Goal: Find specific page/section: Find specific page/section

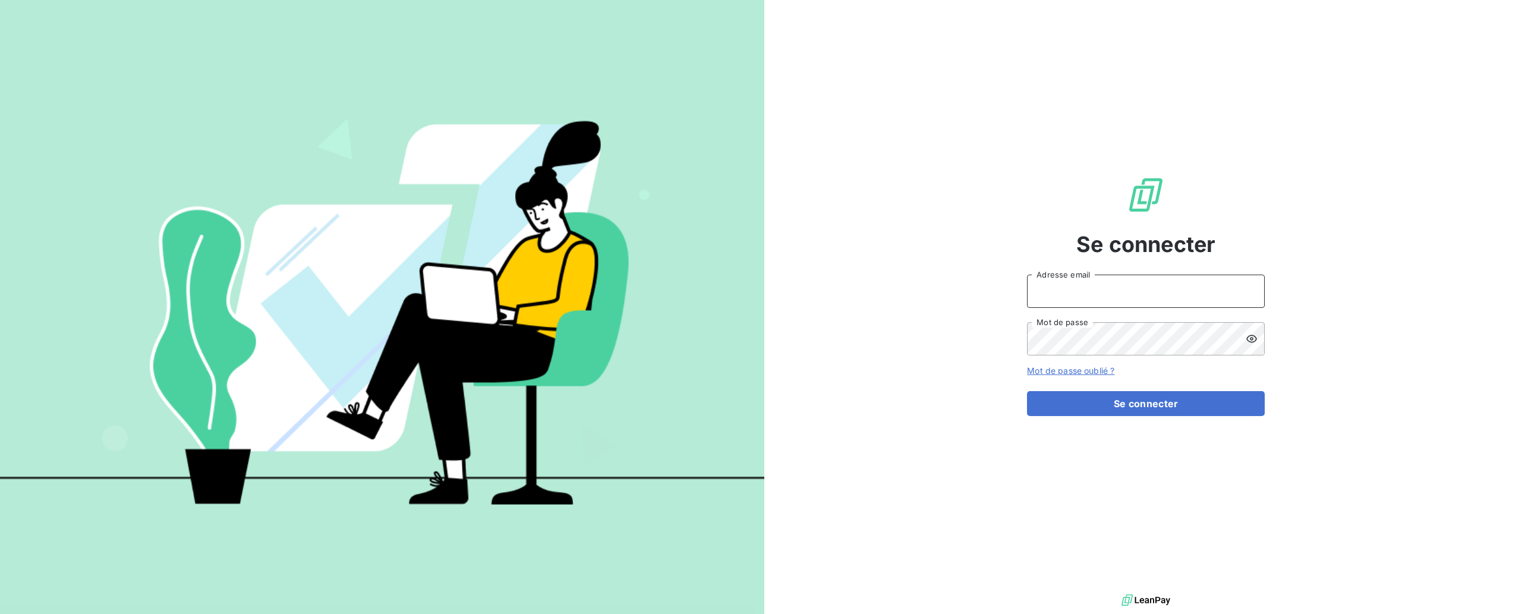
type input "[PERSON_NAME][EMAIL_ADDRESS][DOMAIN_NAME]"
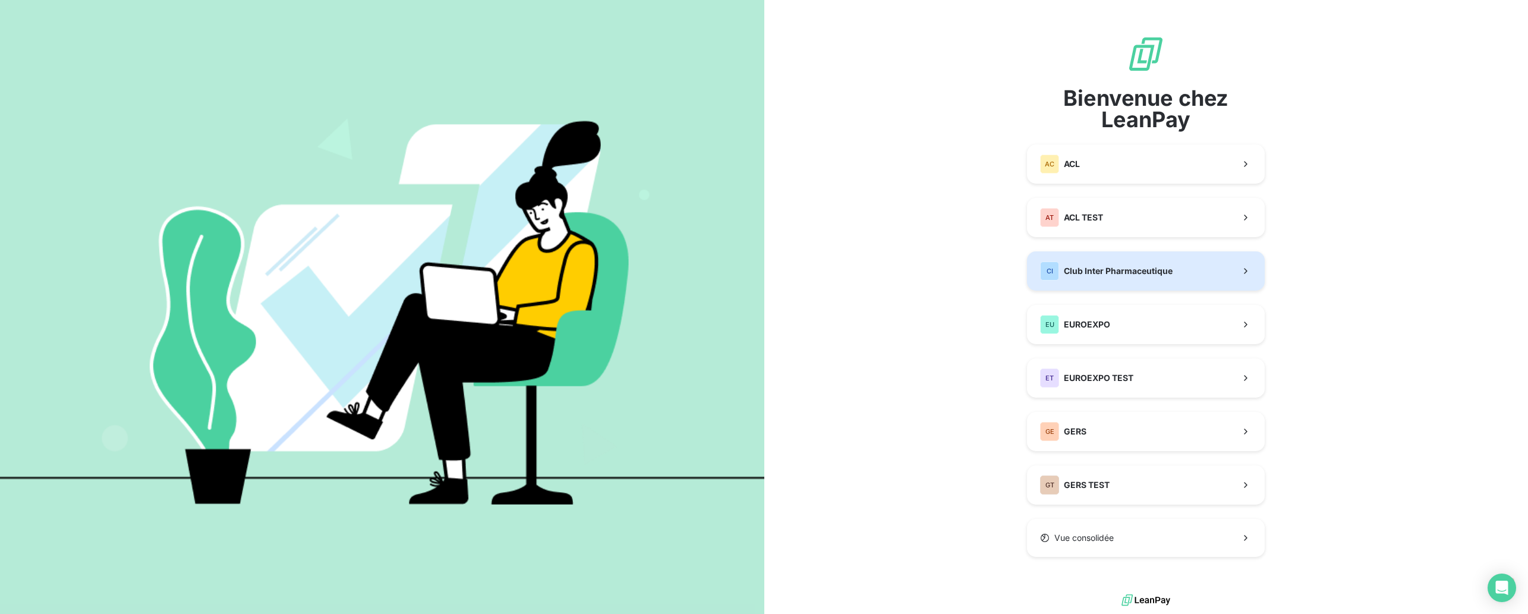
click at [1178, 270] on button "CI Club Inter Pharmaceutique" at bounding box center [1146, 270] width 238 height 39
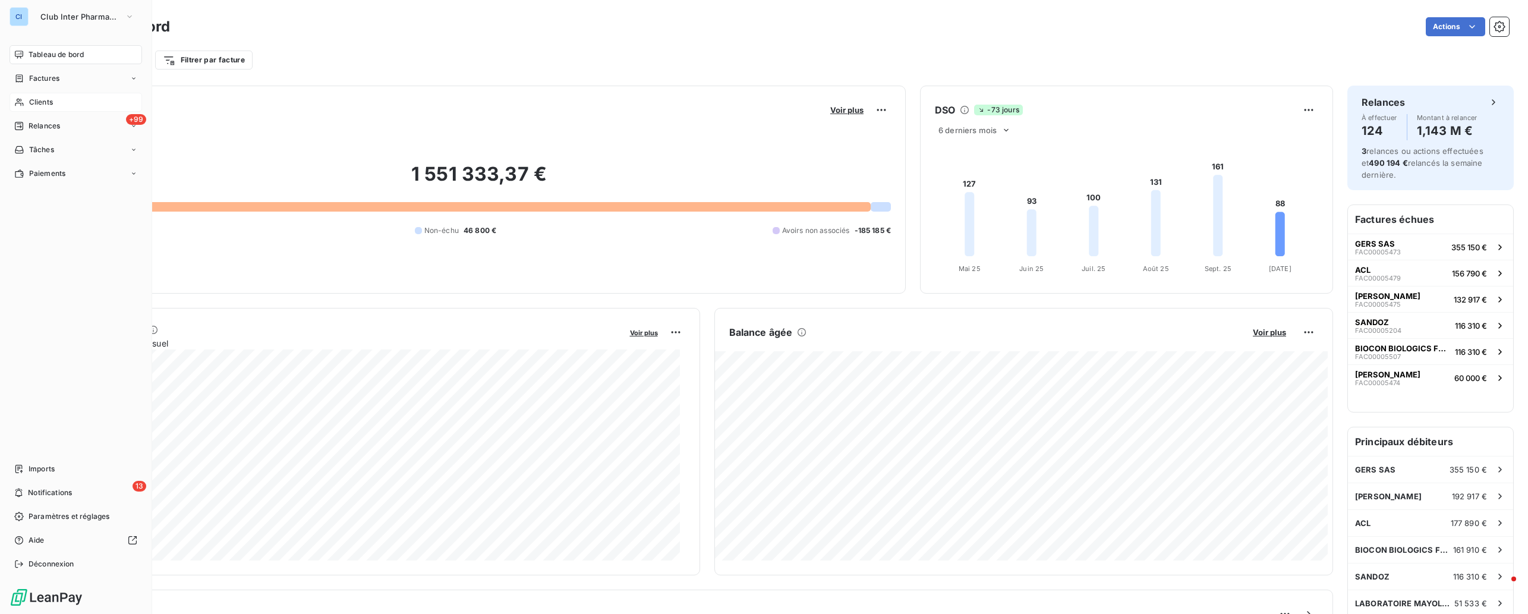
click at [36, 102] on span "Clients" at bounding box center [41, 102] width 24 height 11
